Goal: Communication & Community: Answer question/provide support

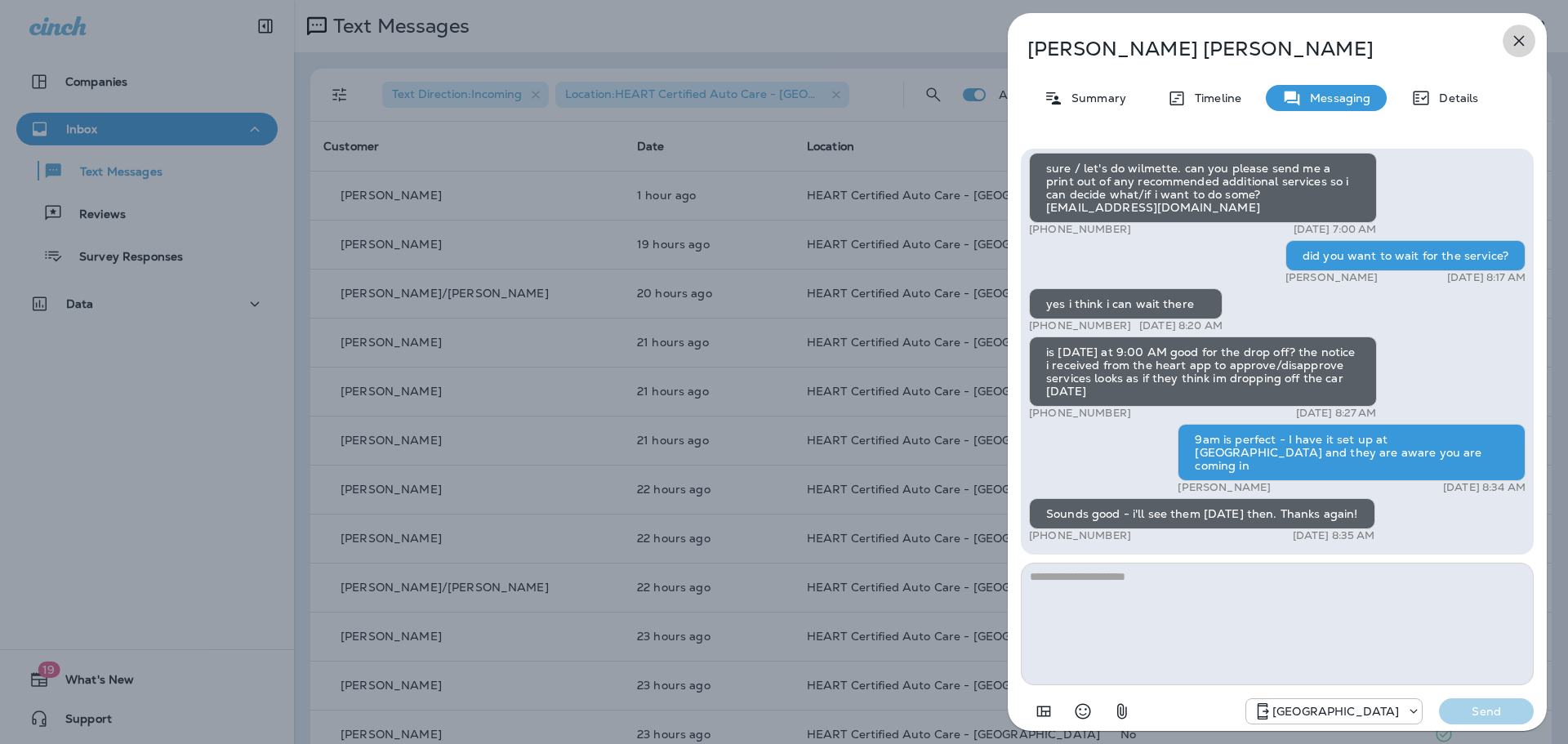
click at [1512, 30] on button "button" at bounding box center [1519, 41] width 33 height 33
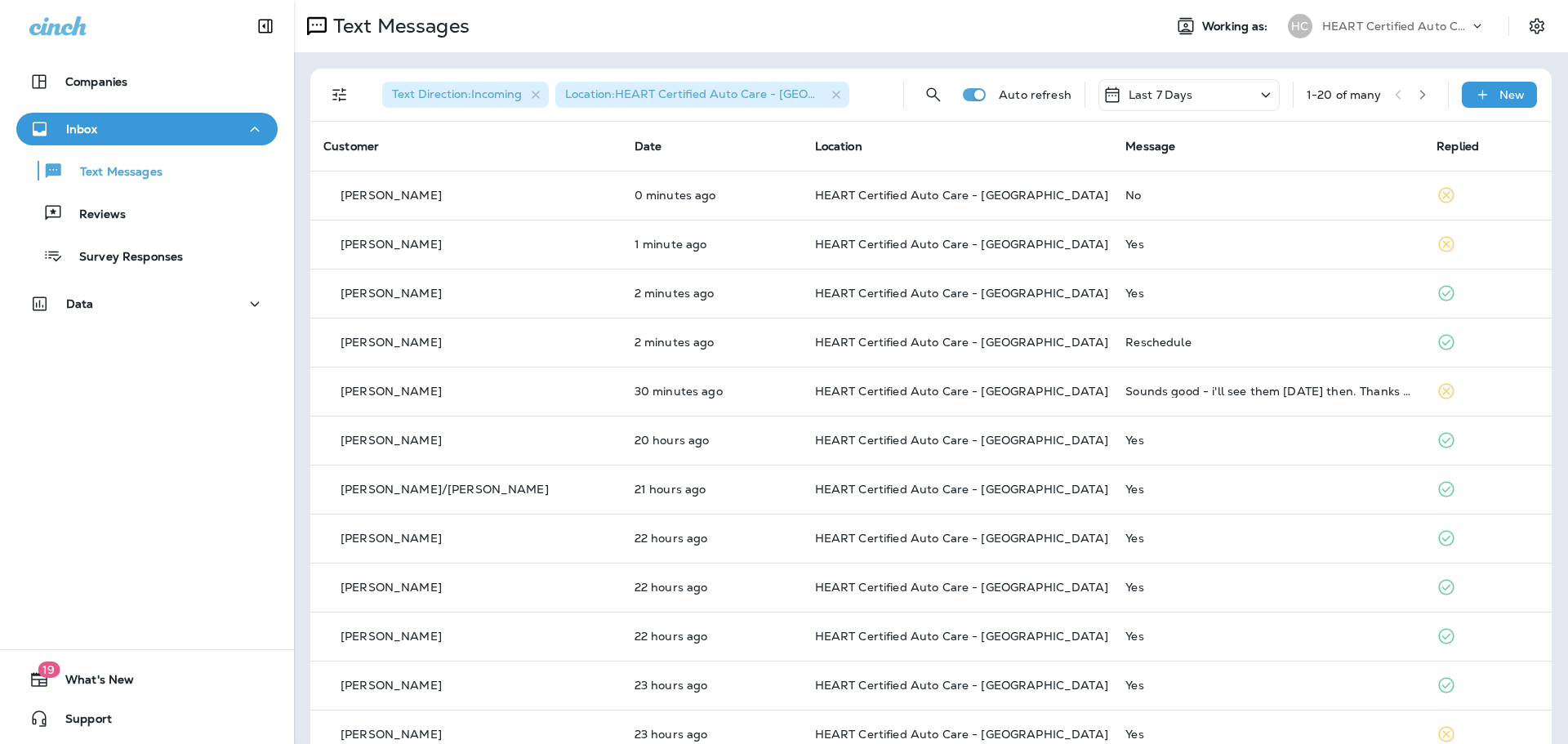
click at [178, 136] on div "Inbox" at bounding box center [147, 129] width 235 height 20
click at [167, 131] on div "Inbox" at bounding box center [147, 129] width 235 height 20
click at [177, 217] on div "Reviews" at bounding box center [147, 213] width 249 height 25
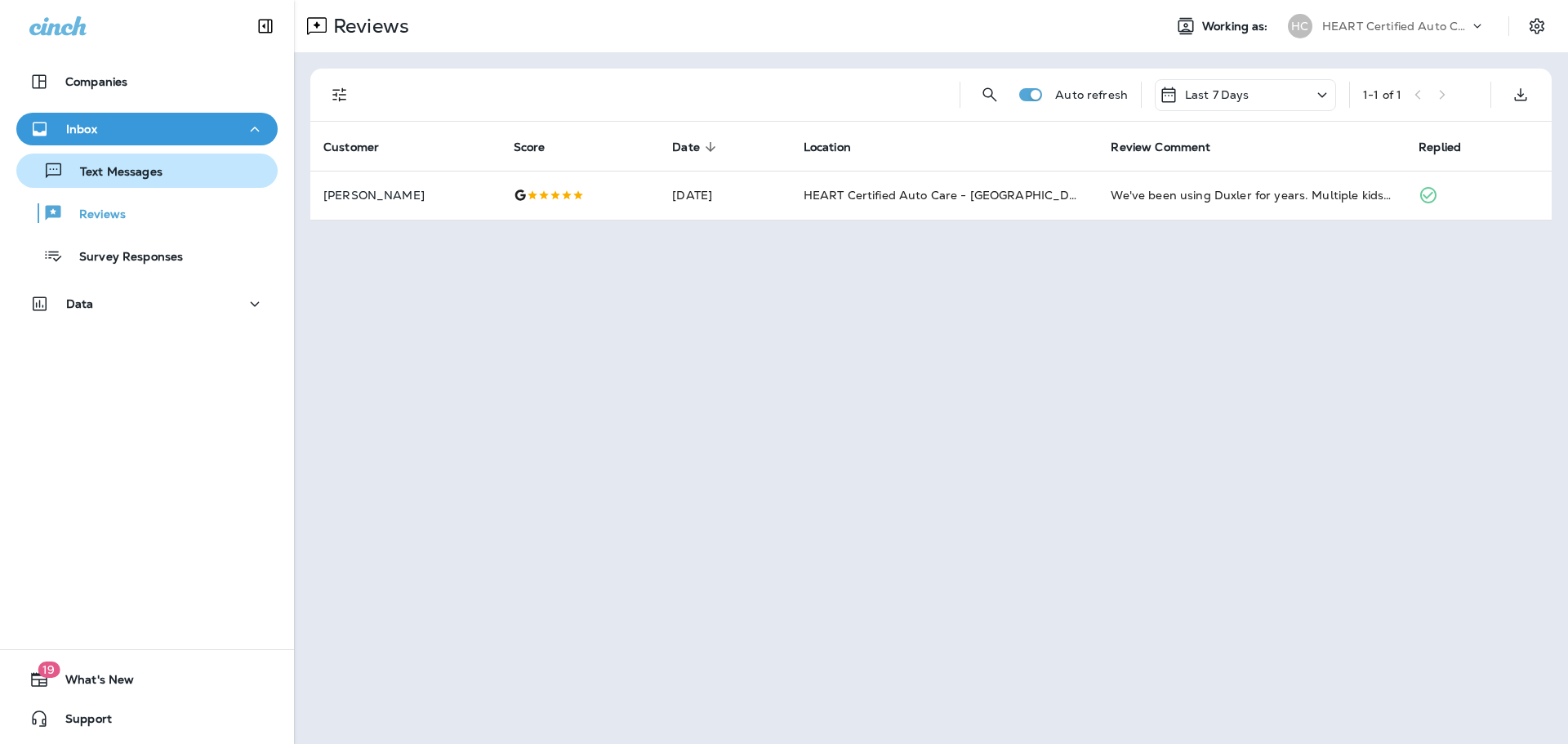
click at [132, 180] on p "Text Messages" at bounding box center [112, 172] width 99 height 15
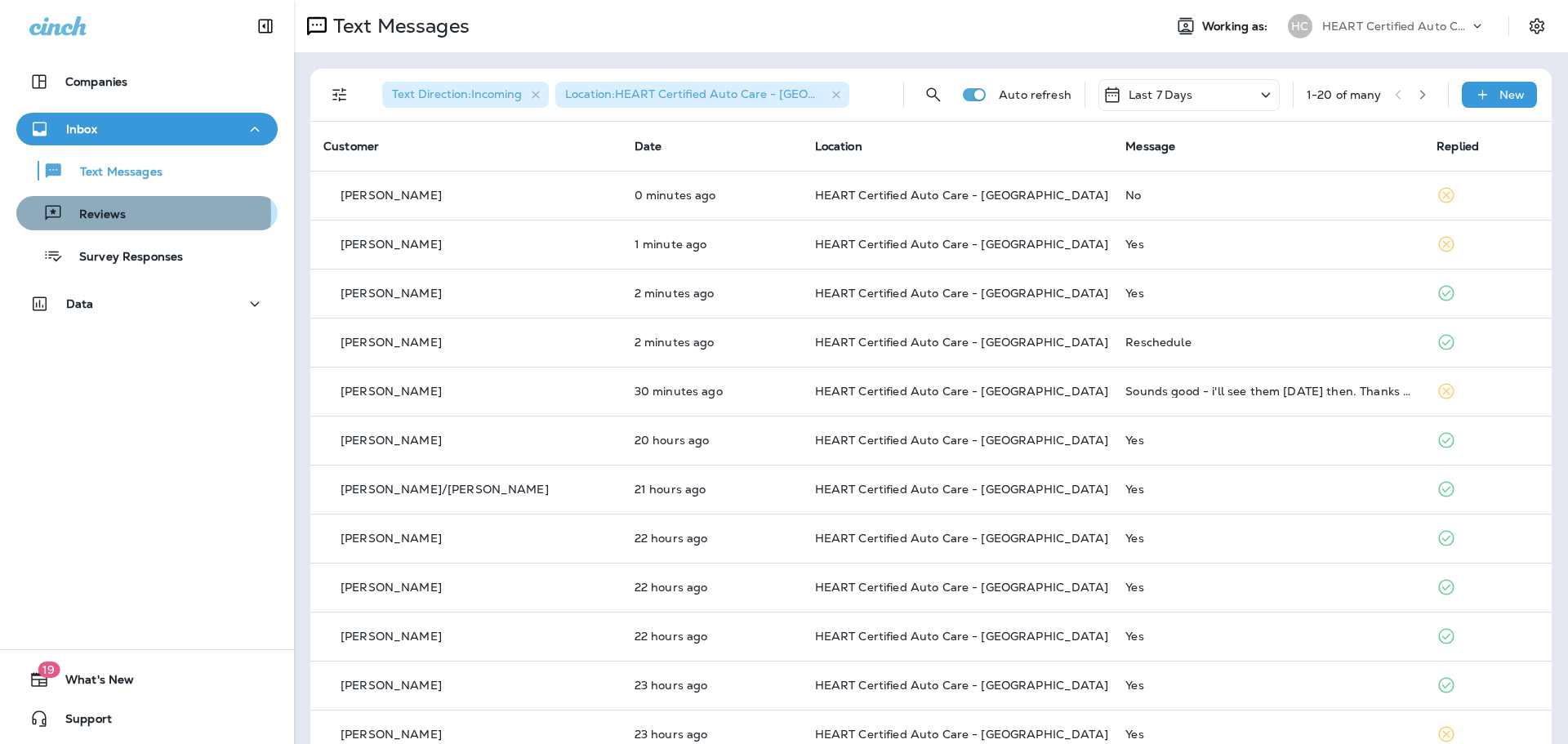
click at [132, 213] on div "Reviews" at bounding box center [147, 213] width 249 height 25
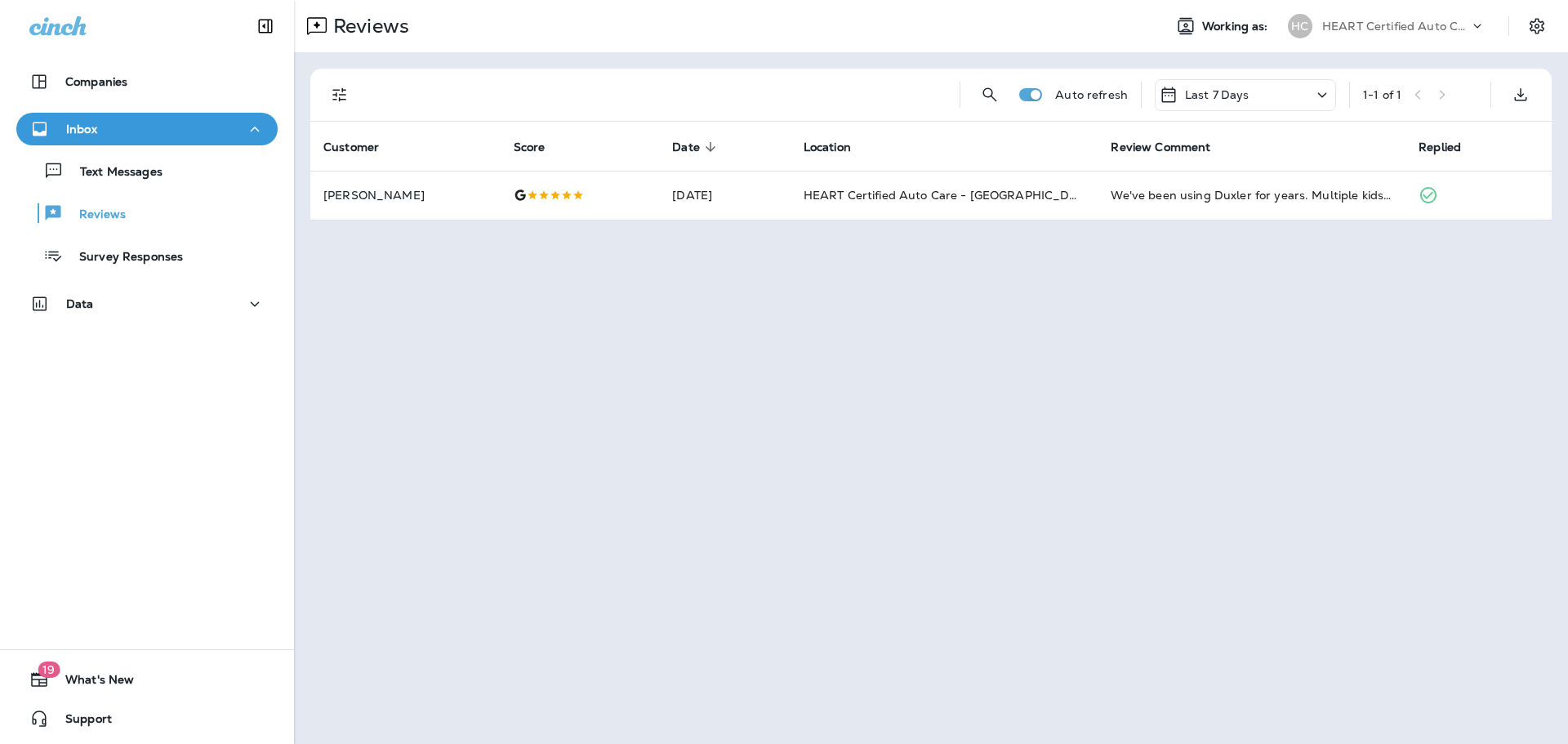
click at [1216, 90] on p "Last 7 Days" at bounding box center [1217, 94] width 64 height 13
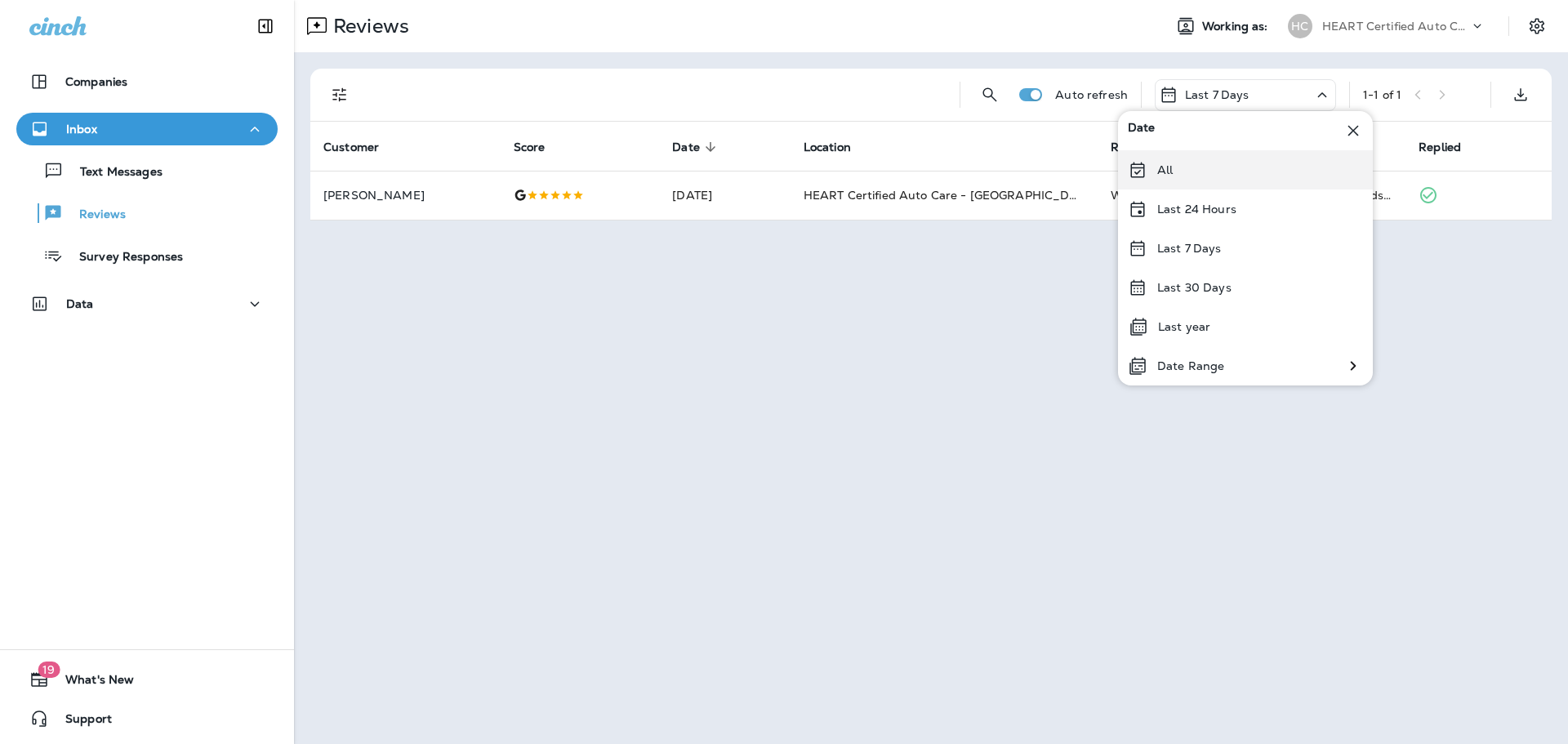
click at [1185, 178] on div "All" at bounding box center [1245, 170] width 254 height 39
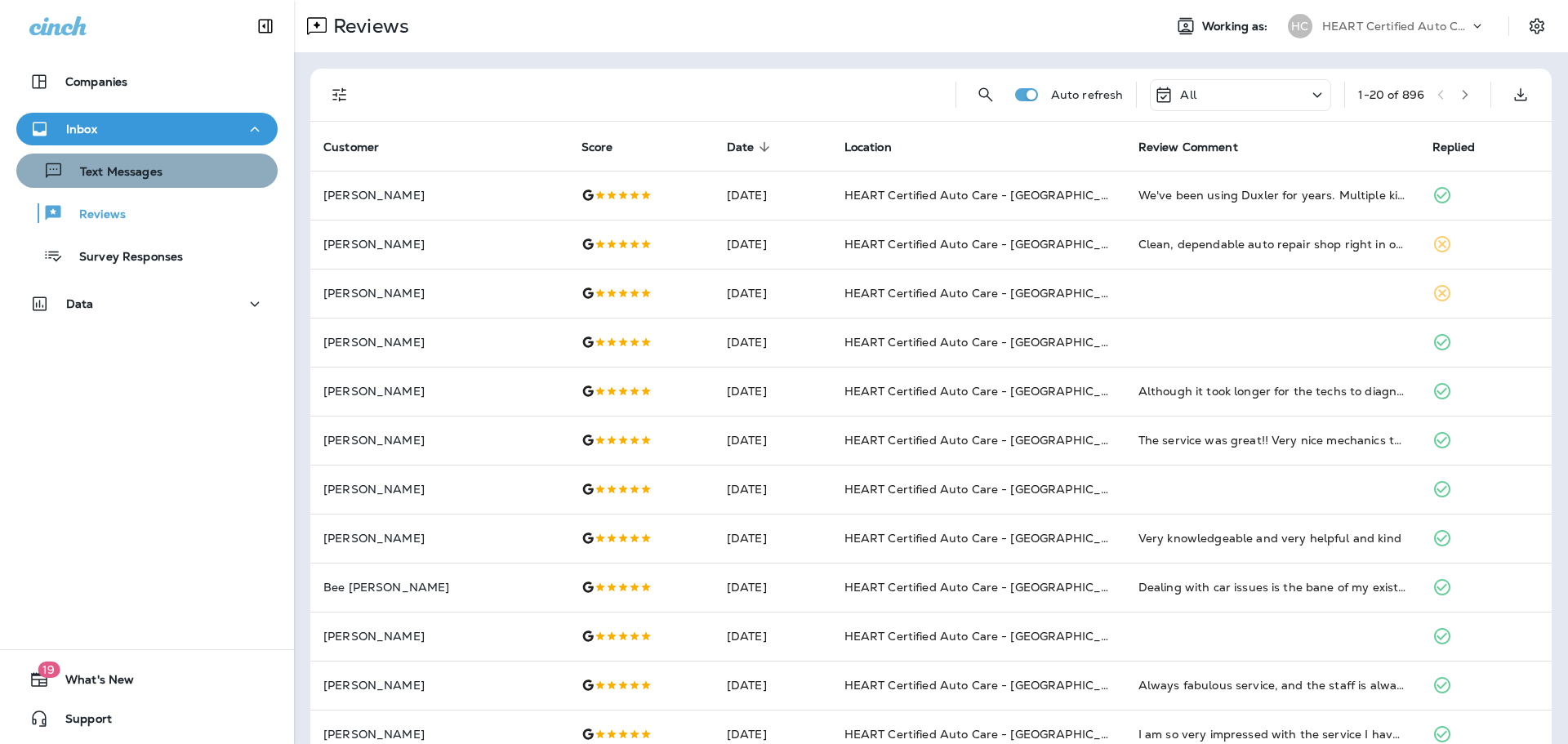
click at [153, 179] on p "Text Messages" at bounding box center [112, 172] width 99 height 15
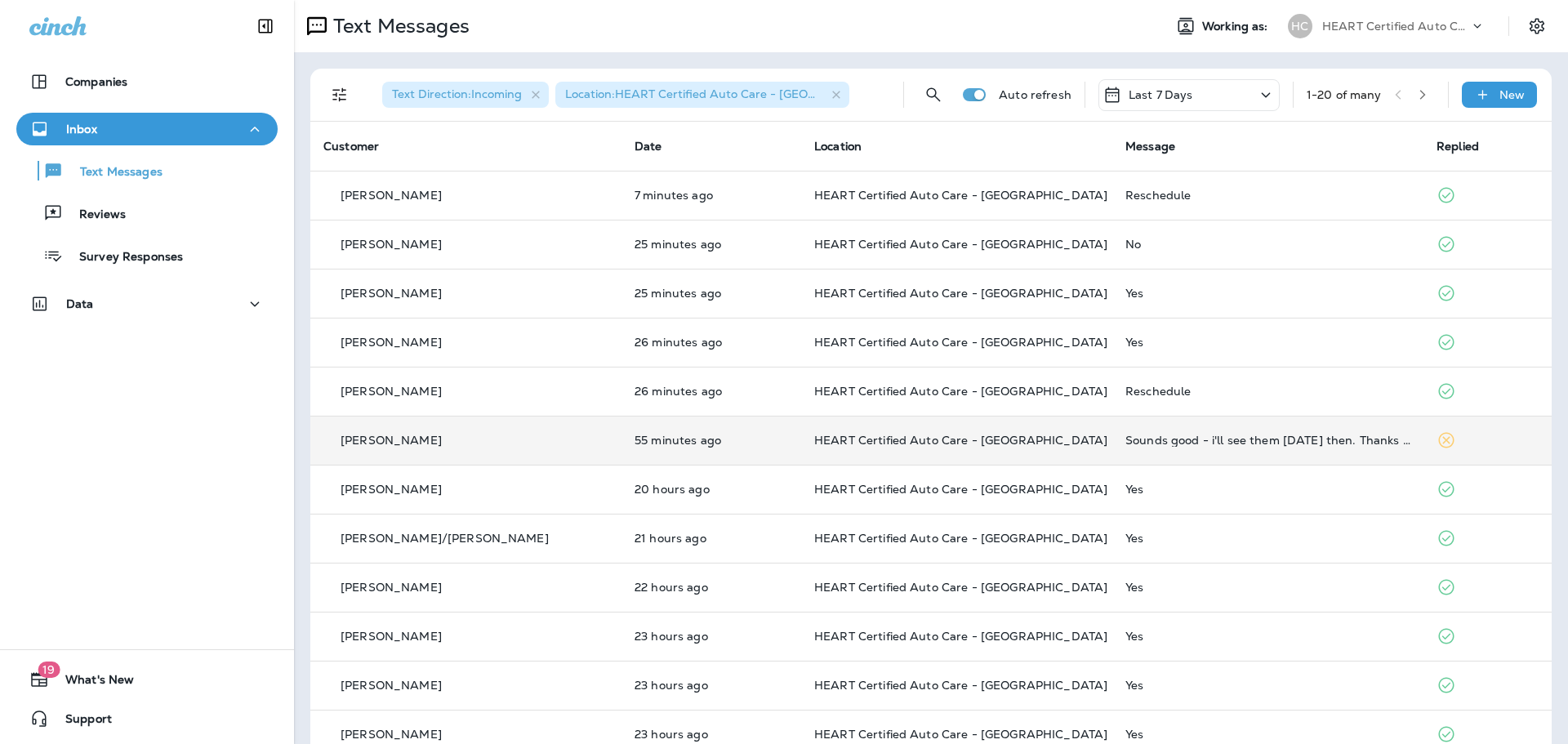
click at [1143, 440] on div "Sounds good - i'll see them [DATE] then. Thanks again!" at bounding box center [1267, 440] width 285 height 13
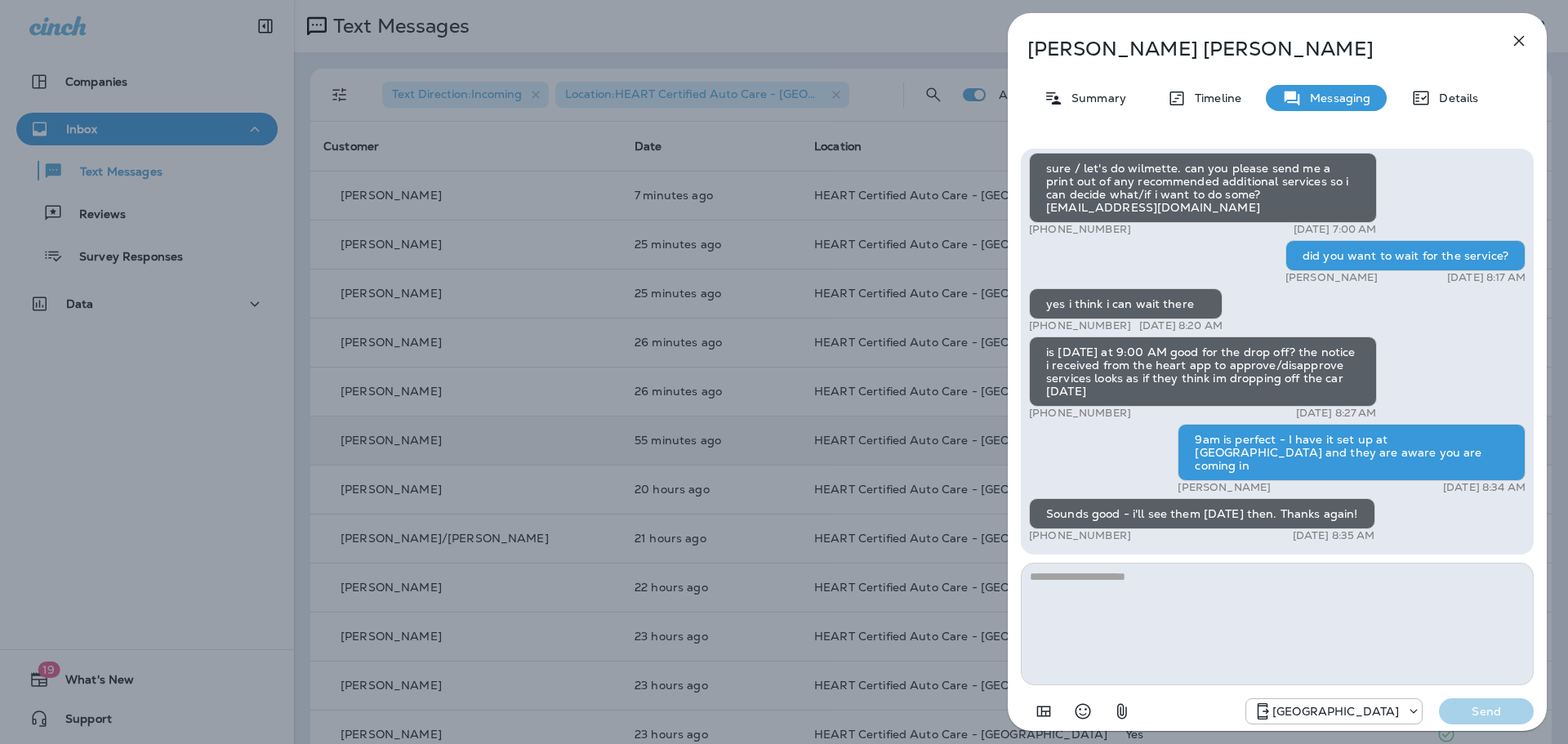
click at [1520, 38] on icon "button" at bounding box center [1518, 41] width 19 height 19
